Goal: Task Accomplishment & Management: Manage account settings

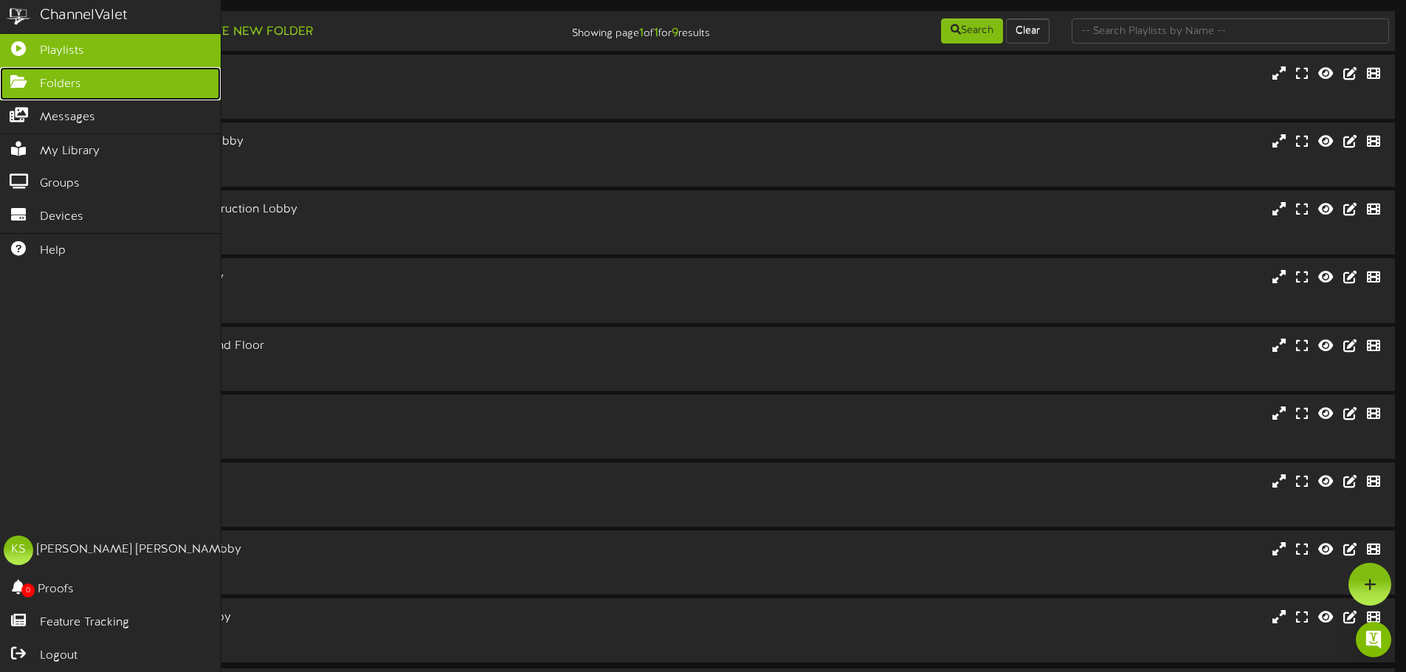
click at [65, 84] on span "Folders" at bounding box center [60, 84] width 41 height 17
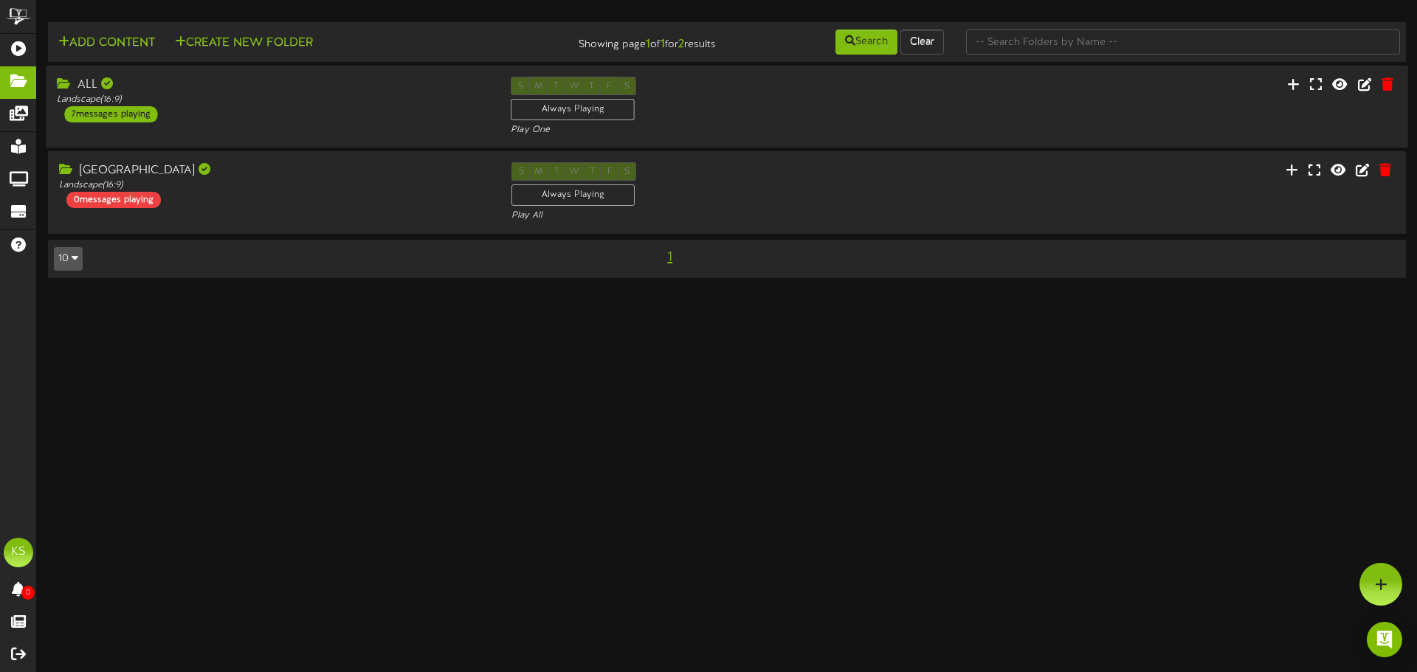
click at [213, 120] on div "ALL Landscape ( 16:9 ) 7 messages playing" at bounding box center [273, 100] width 454 height 46
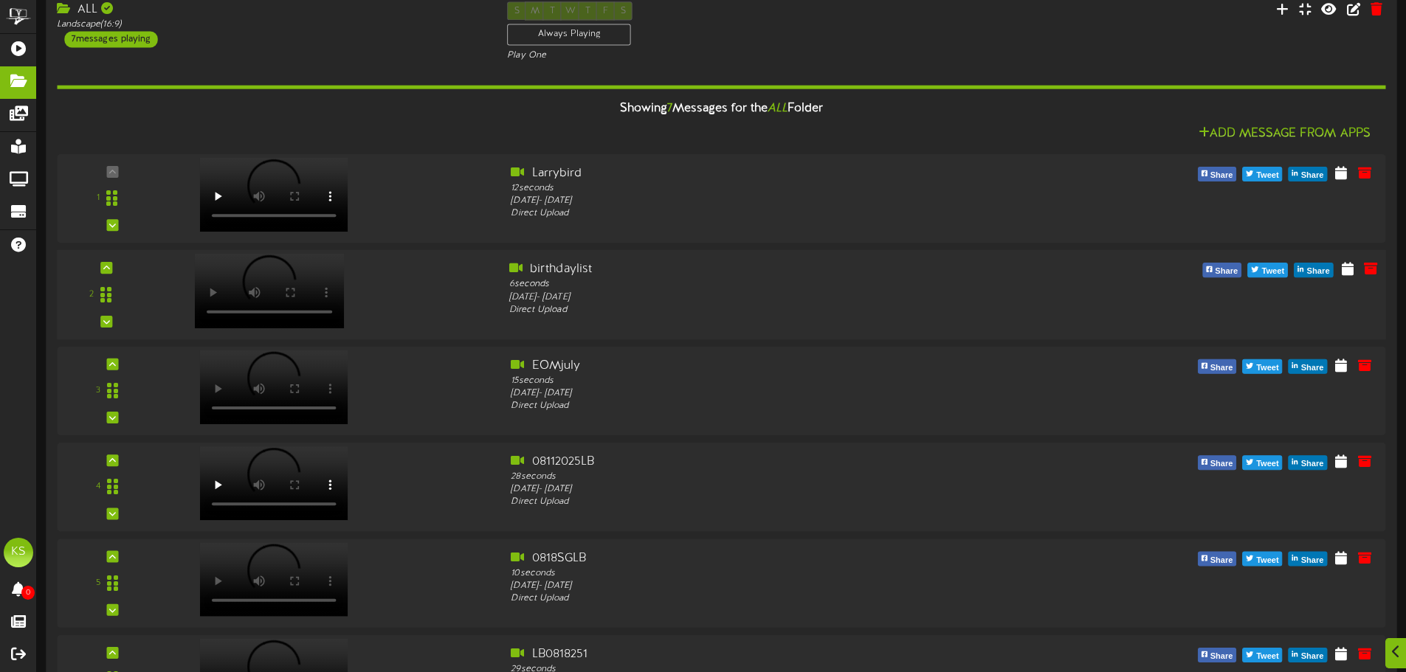
scroll to position [148, 0]
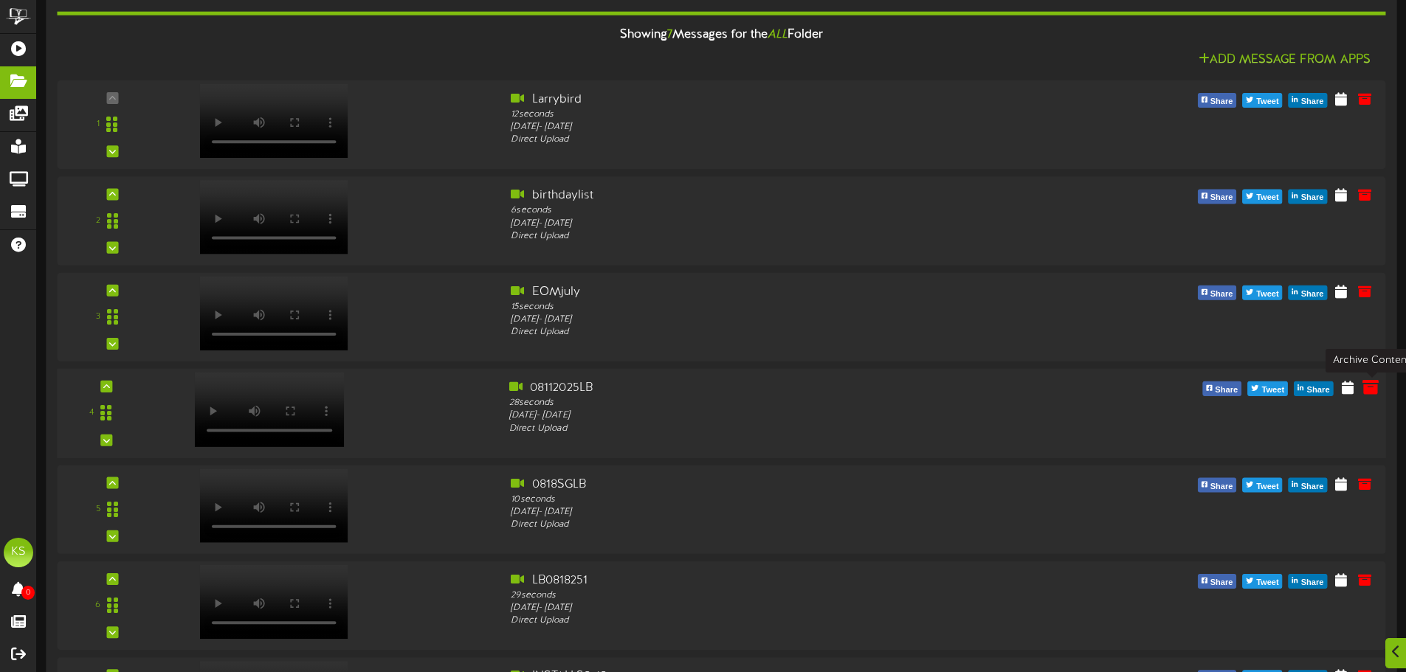
click at [1371, 386] on icon at bounding box center [1370, 387] width 16 height 16
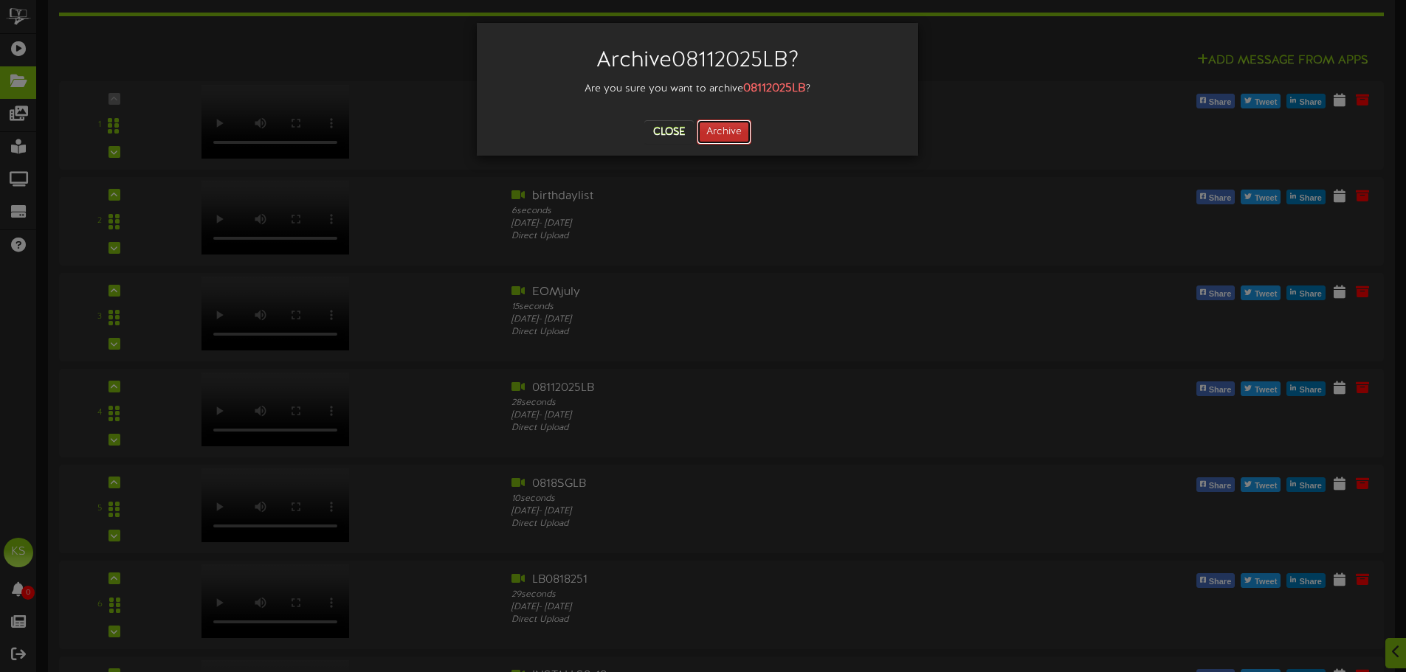
click at [729, 135] on button "Archive" at bounding box center [724, 132] width 55 height 25
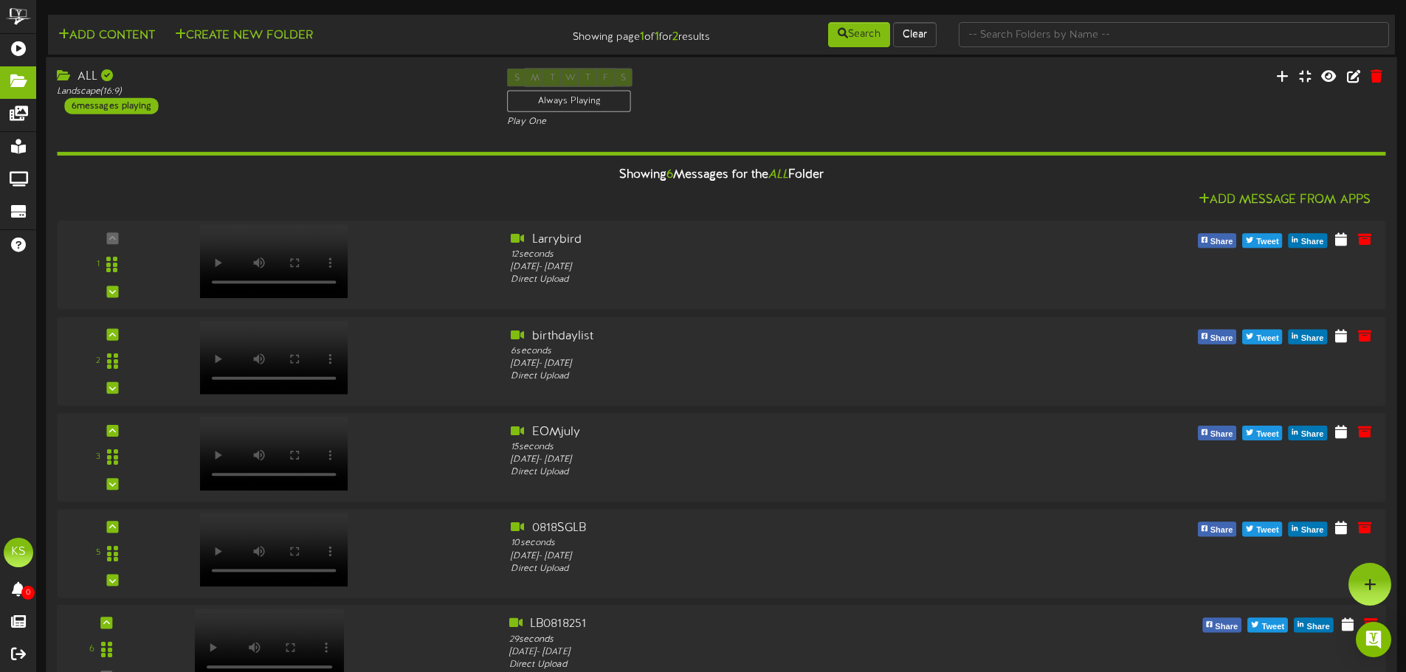
scroll to position [0, 0]
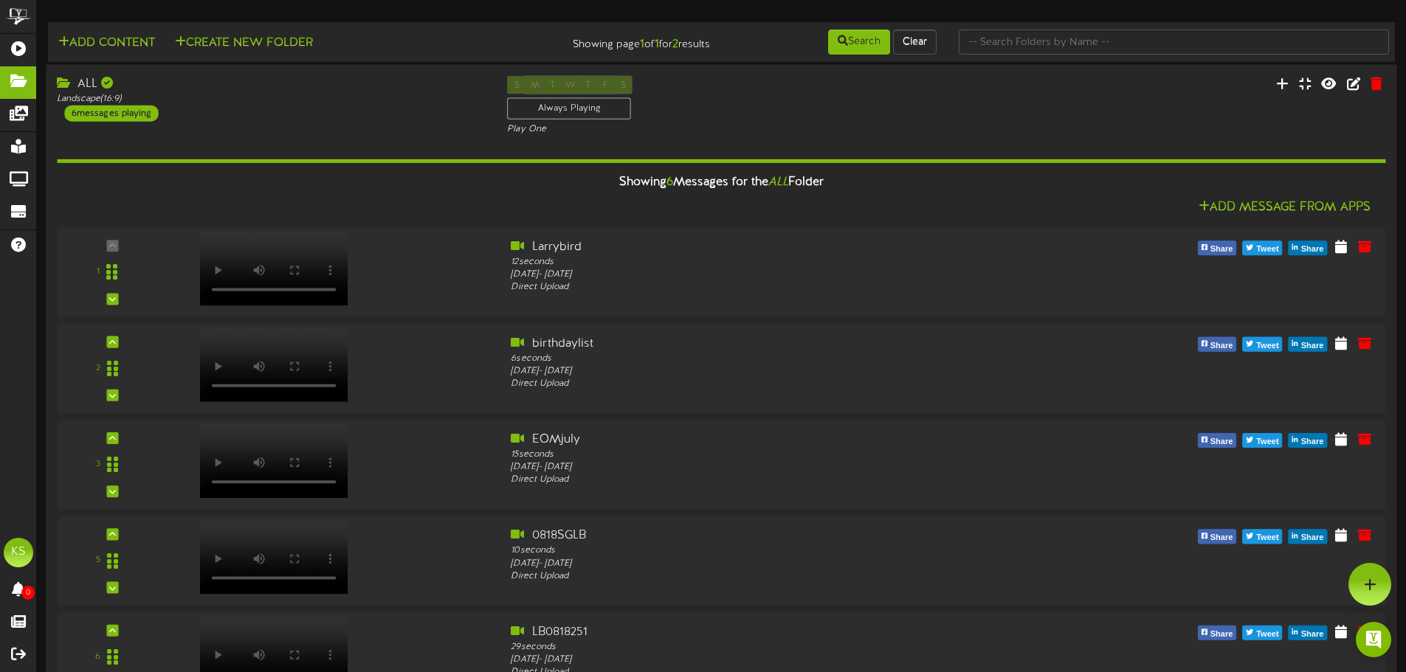
click at [201, 106] on div "ALL Landscape ( 16:9 ) 6 messages playing" at bounding box center [271, 99] width 450 height 46
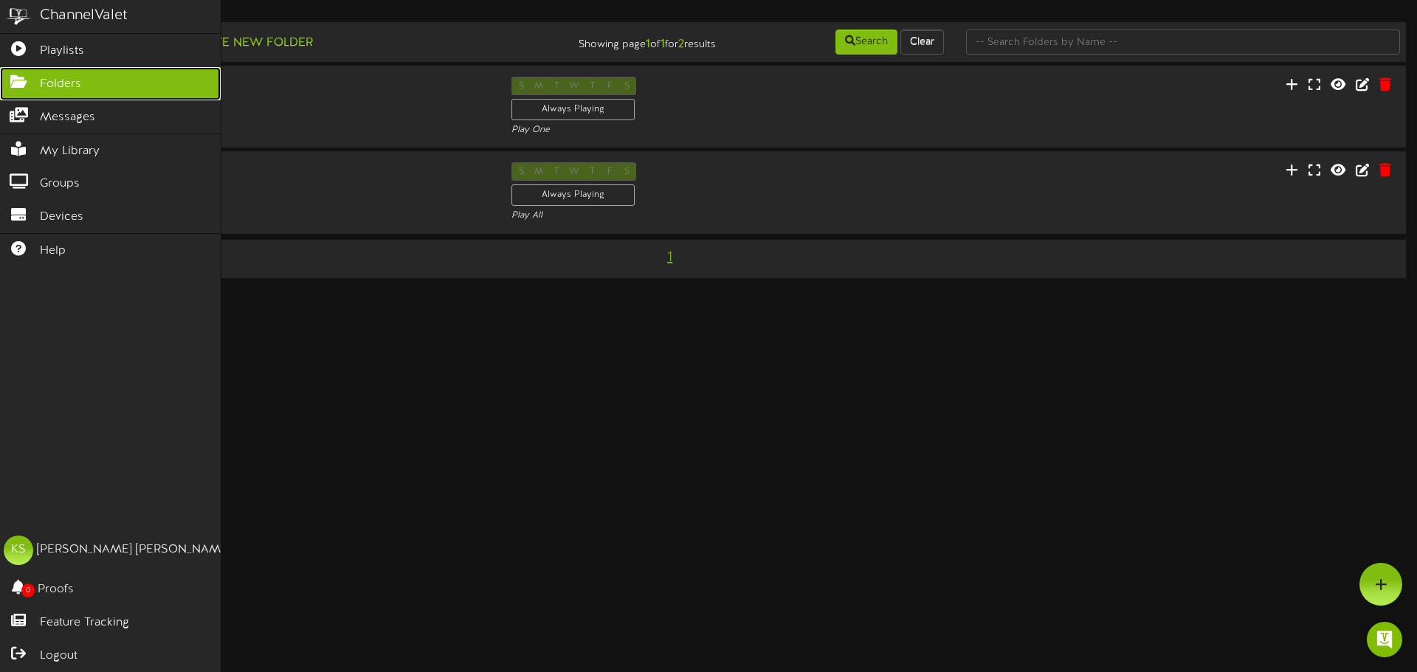
click at [118, 91] on link "Folders" at bounding box center [110, 83] width 221 height 33
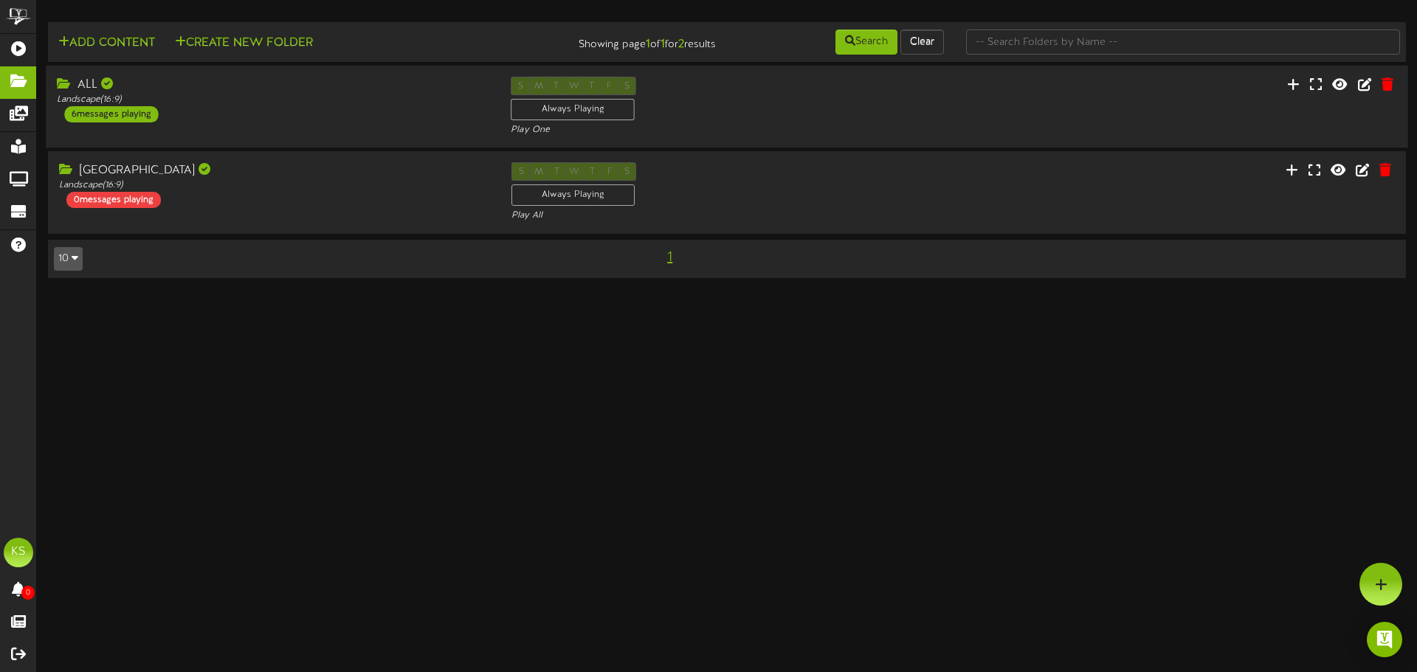
click at [186, 117] on div "ALL Landscape ( 16:9 ) 6 messages playing" at bounding box center [273, 100] width 454 height 46
